Goal: Task Accomplishment & Management: Complete application form

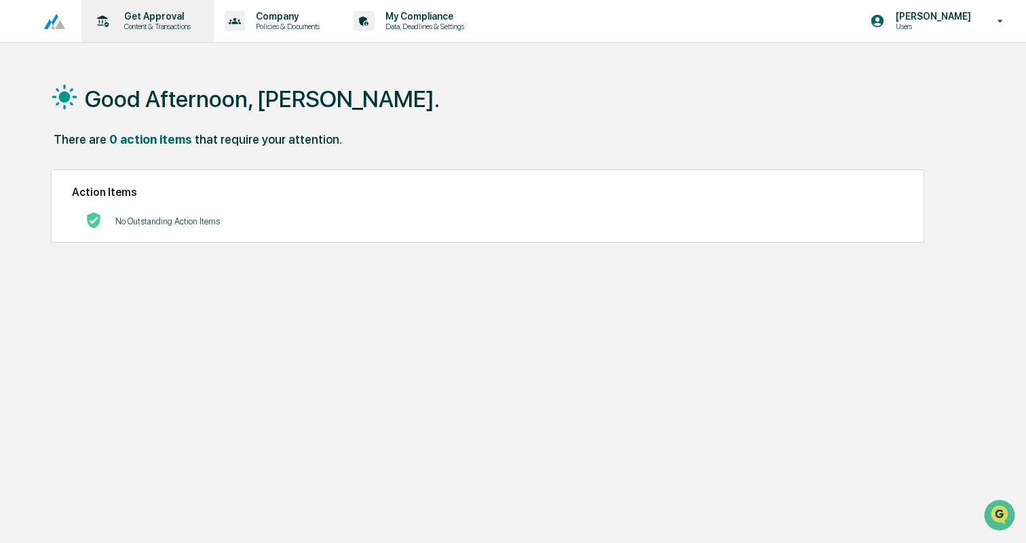
click at [140, 22] on p "Content & Transactions" at bounding box center [155, 26] width 84 height 9
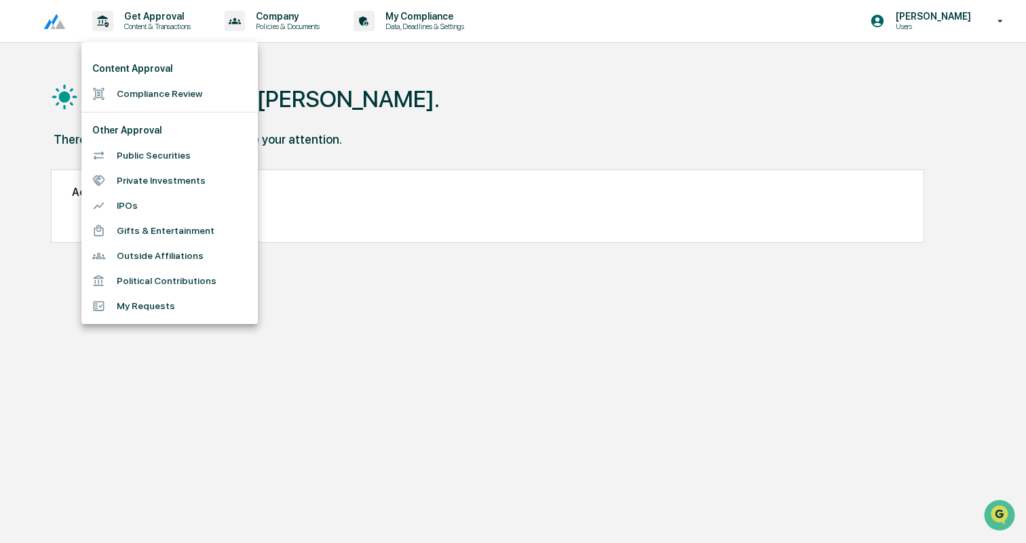
click at [145, 86] on li "Compliance Review" at bounding box center [169, 93] width 176 height 25
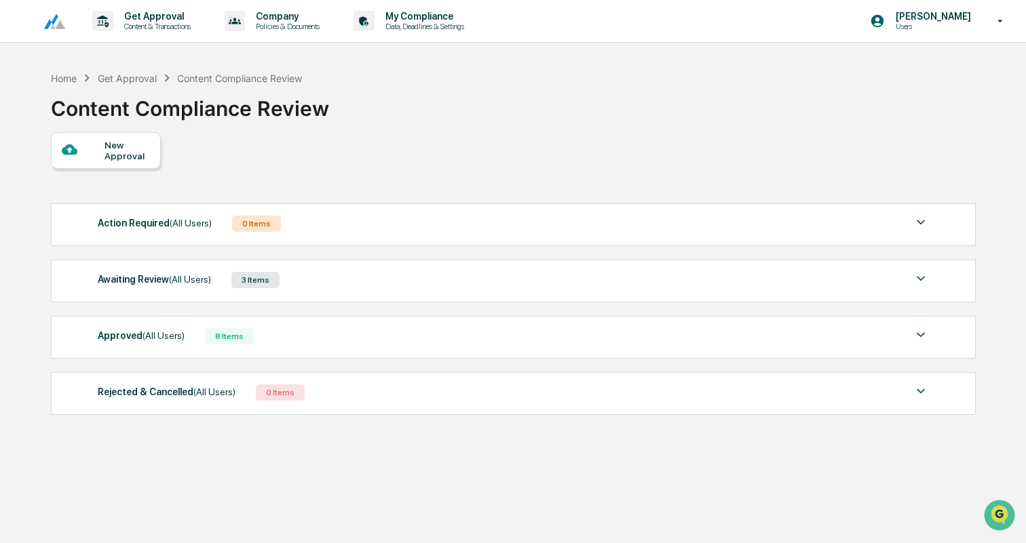
click at [130, 152] on div "New Approval" at bounding box center [126, 151] width 45 height 22
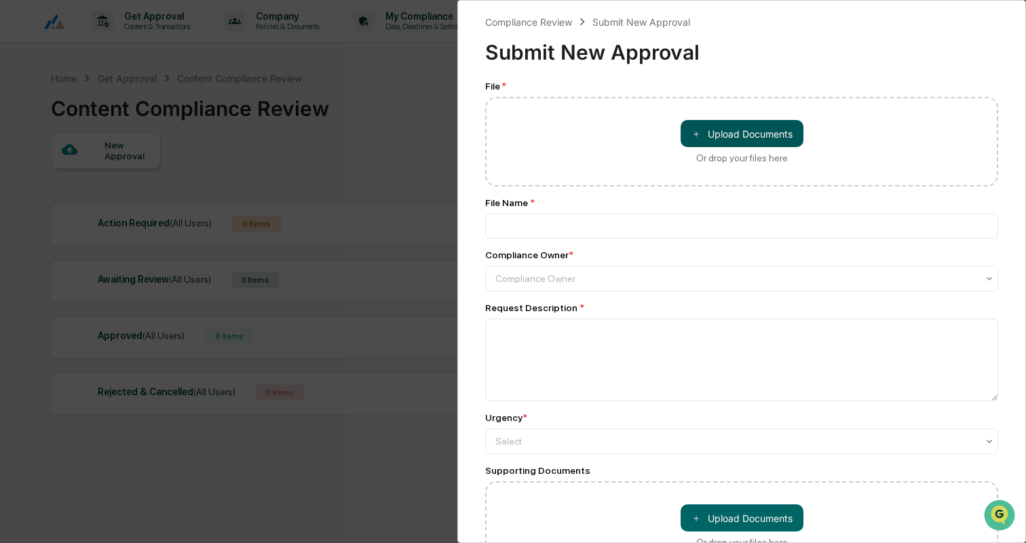
click at [754, 140] on button "＋ Upload Documents" at bounding box center [742, 133] width 123 height 27
type input "**********"
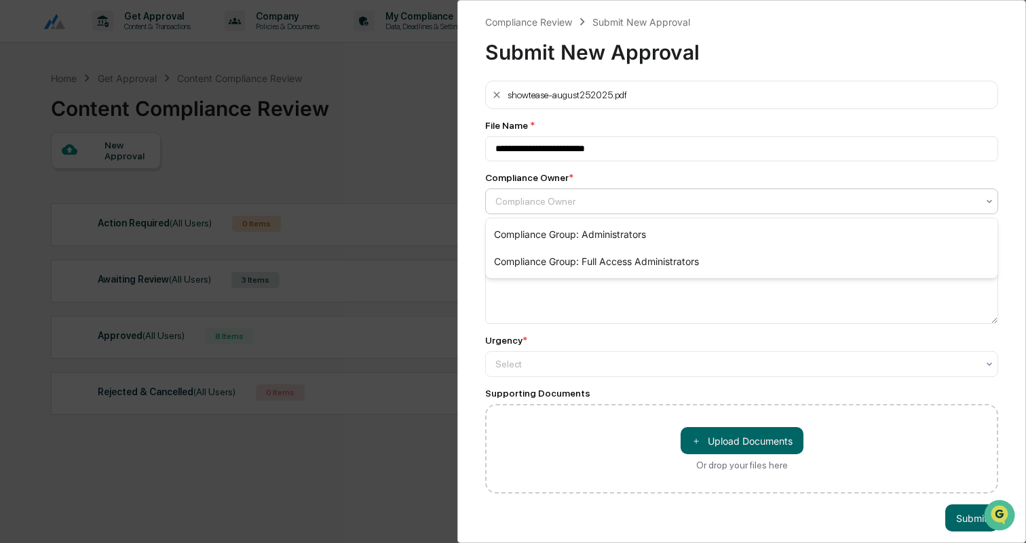
click at [572, 191] on div "Compliance Owner" at bounding box center [741, 202] width 513 height 26
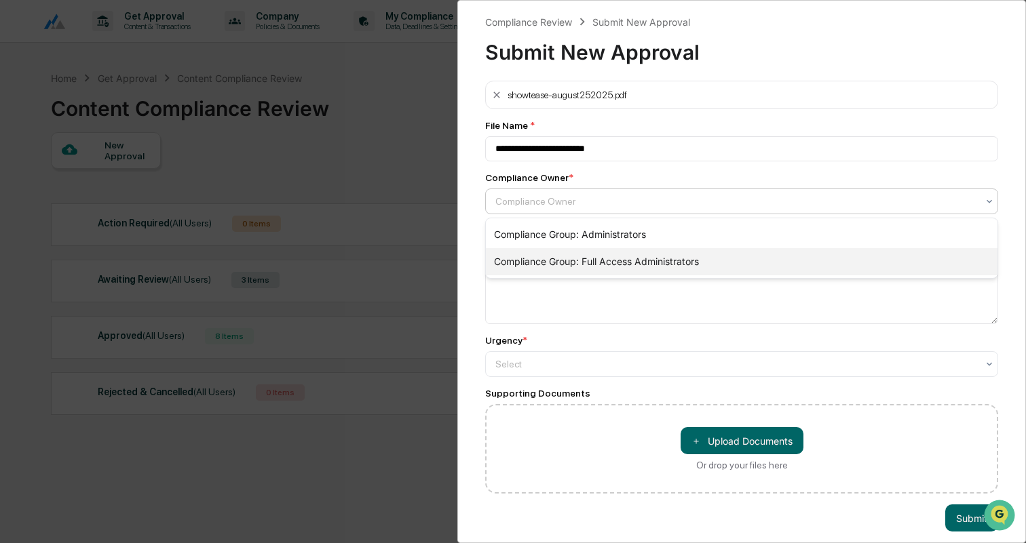
click at [596, 257] on div "Compliance Group: Full Access Administrators" at bounding box center [742, 261] width 512 height 27
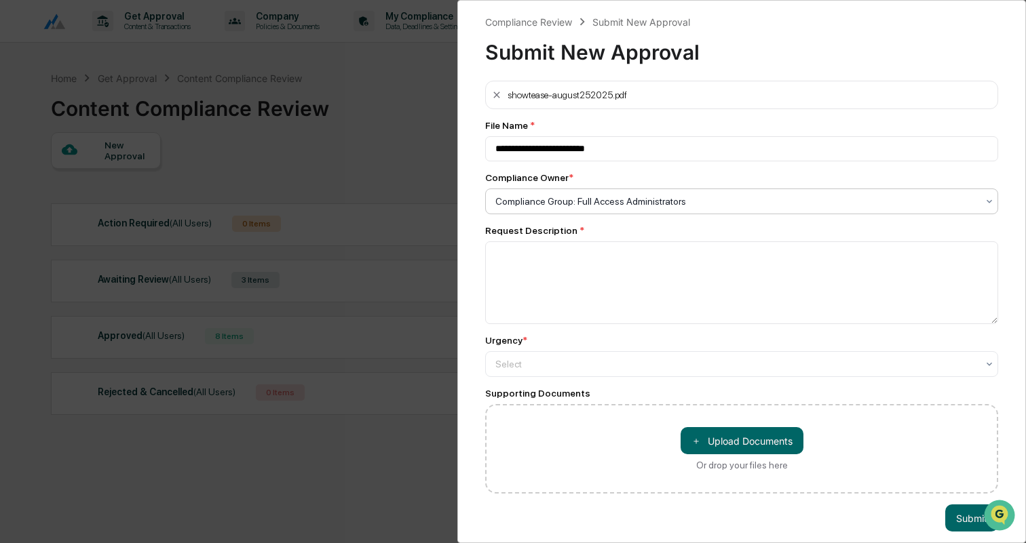
scroll to position [12, 0]
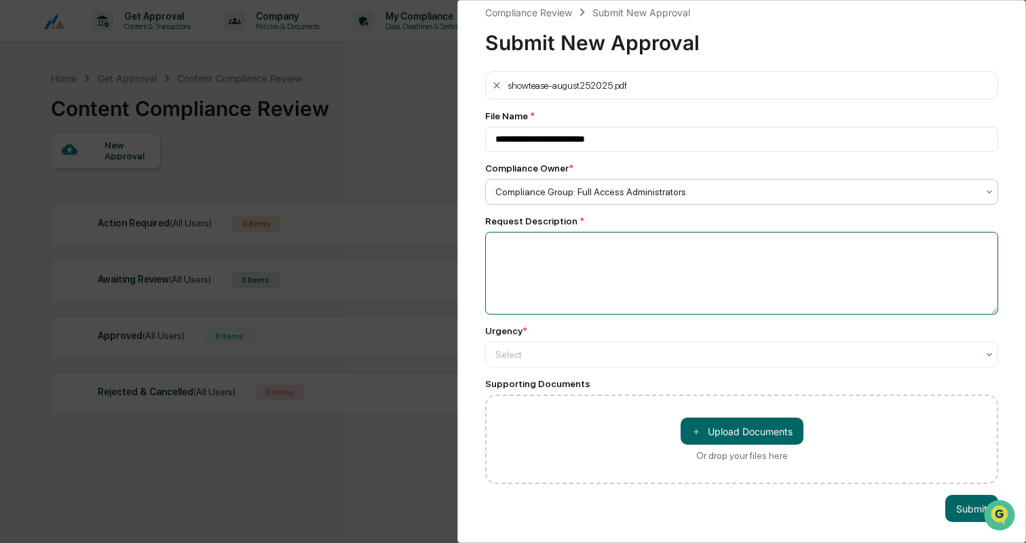
click at [520, 252] on textarea at bounding box center [741, 273] width 513 height 83
paste textarea "**********"
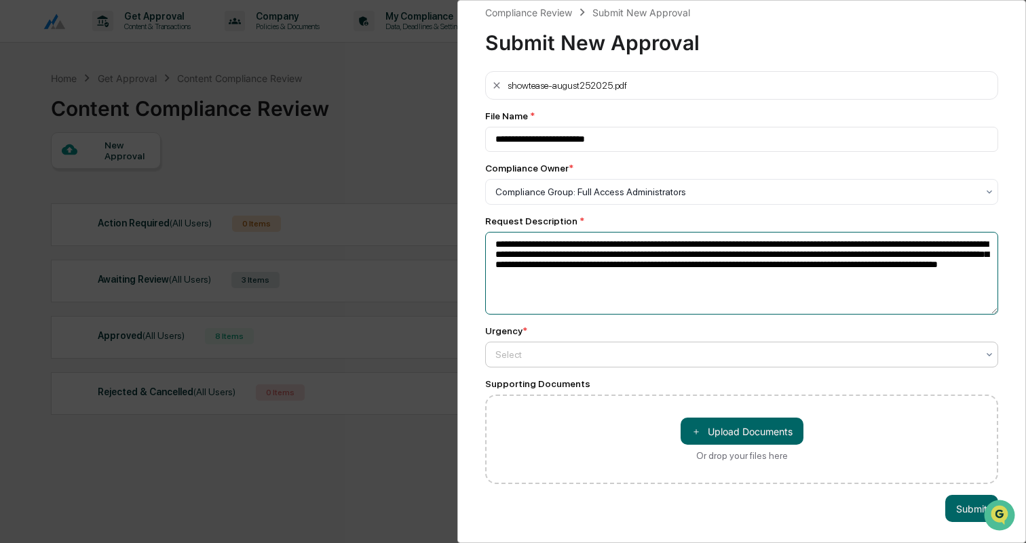
type textarea "**********"
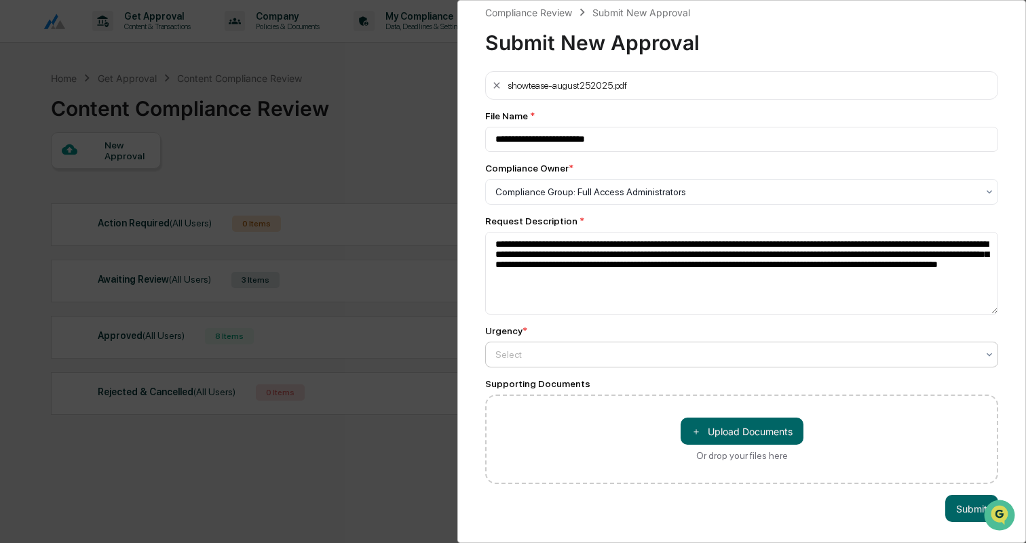
click at [562, 199] on div at bounding box center [736, 192] width 482 height 14
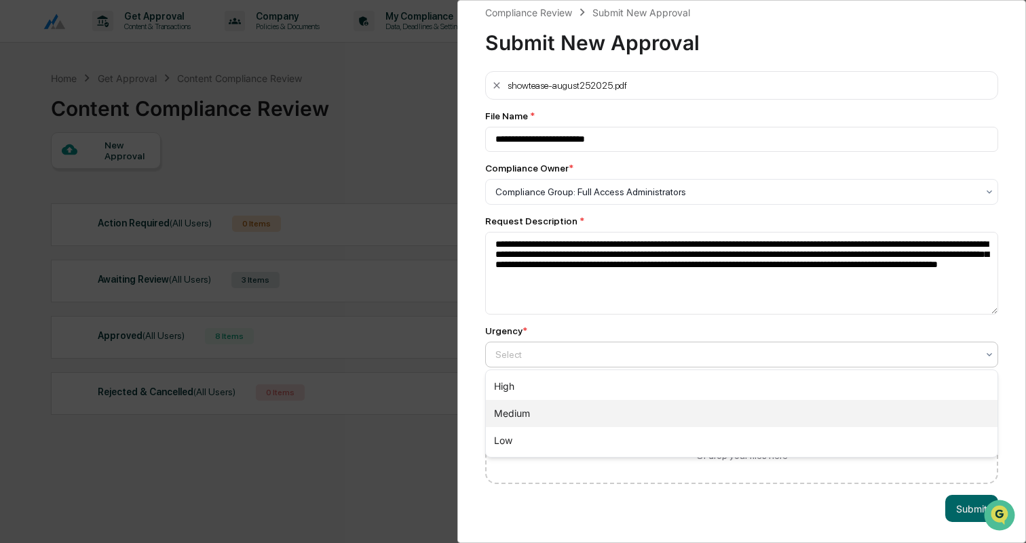
click at [524, 415] on div "Medium" at bounding box center [742, 413] width 512 height 27
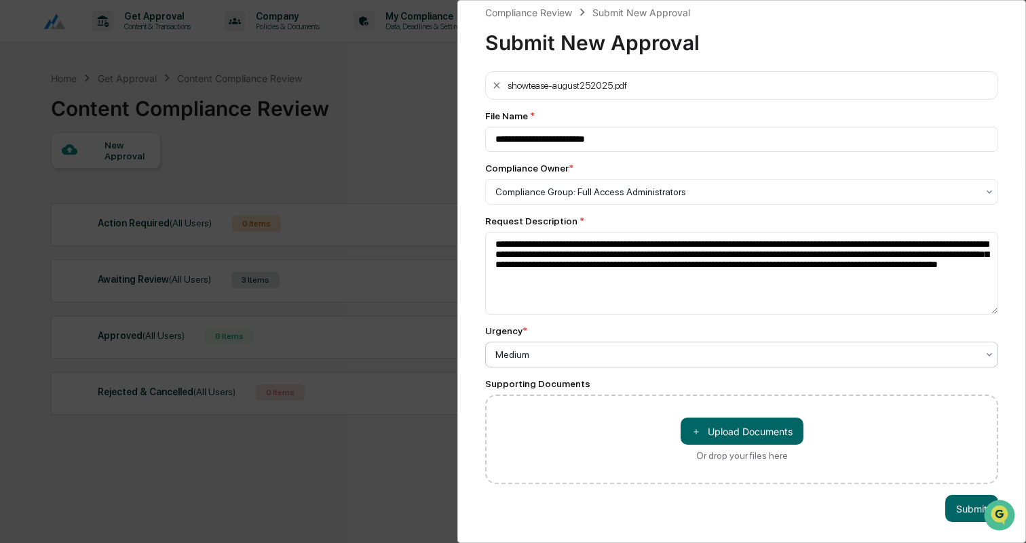
scroll to position [64, 0]
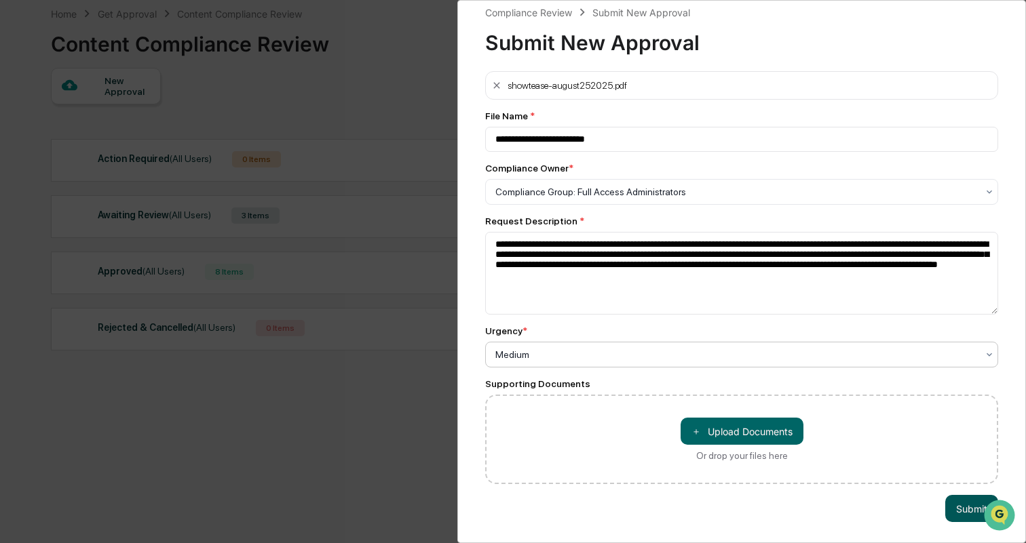
click at [957, 508] on button "Submit" at bounding box center [971, 508] width 53 height 27
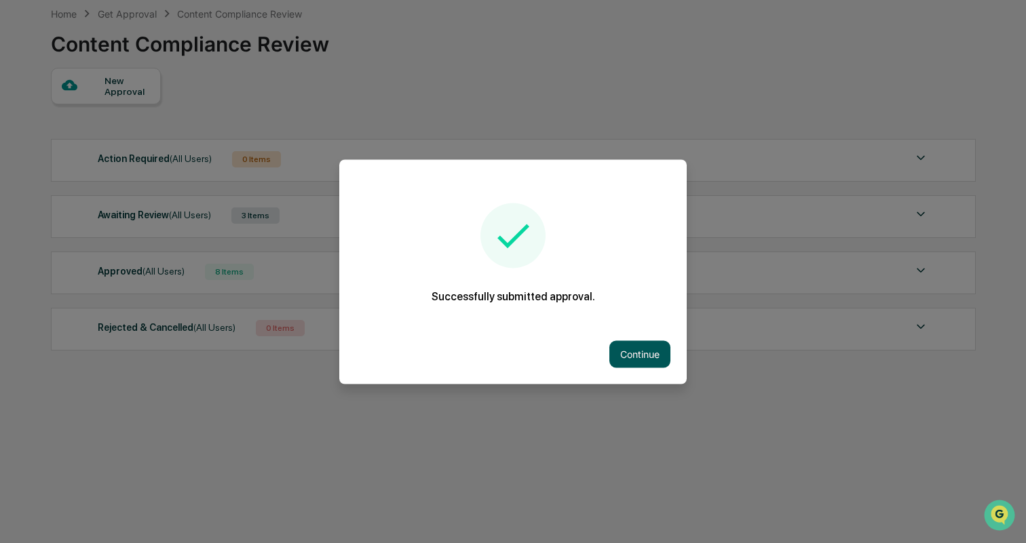
click at [632, 343] on button "Continue" at bounding box center [639, 354] width 61 height 27
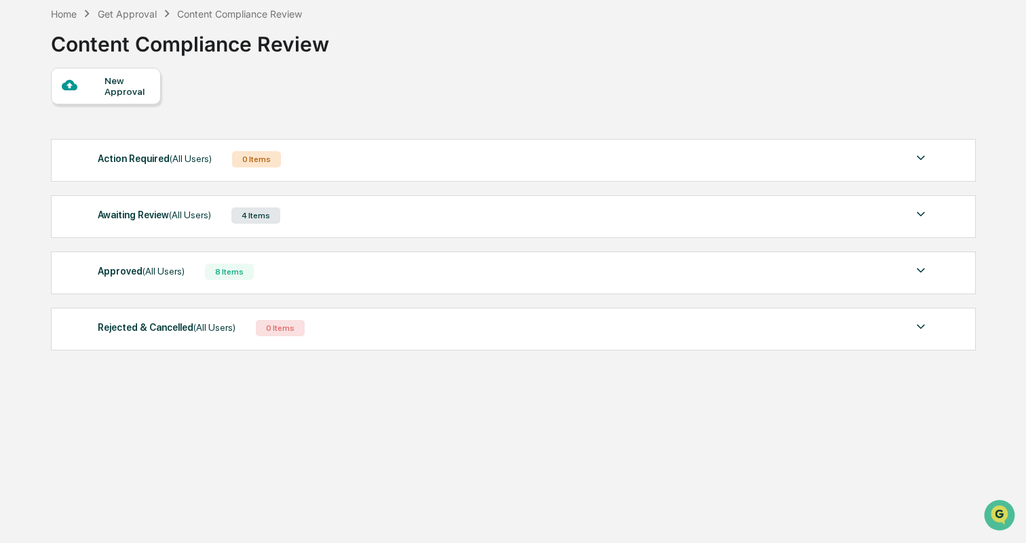
click at [492, 95] on div "New Approval" at bounding box center [512, 86] width 923 height 37
